Goal: Book appointment/travel/reservation

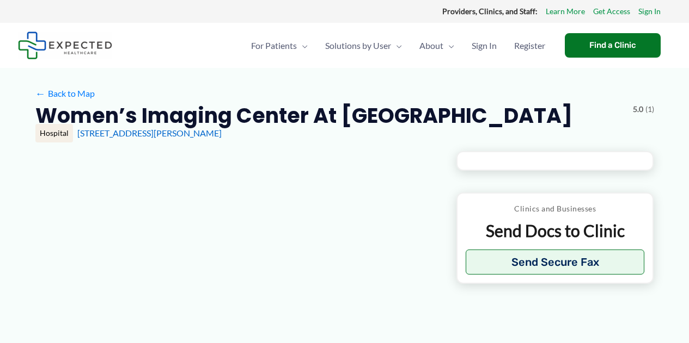
type input "**********"
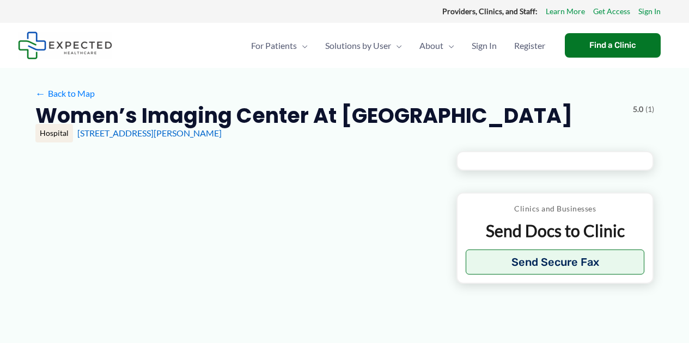
type input "**********"
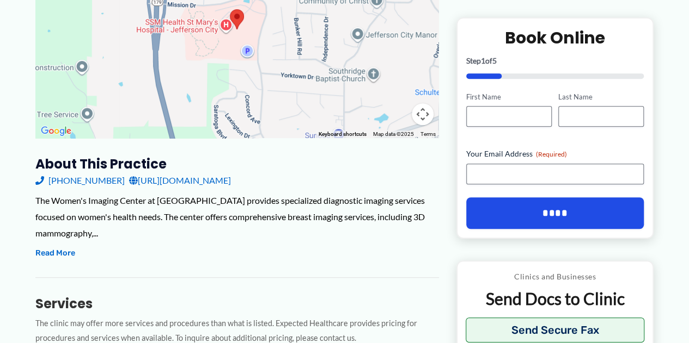
scroll to position [239, 0]
